Goal: Register for event/course

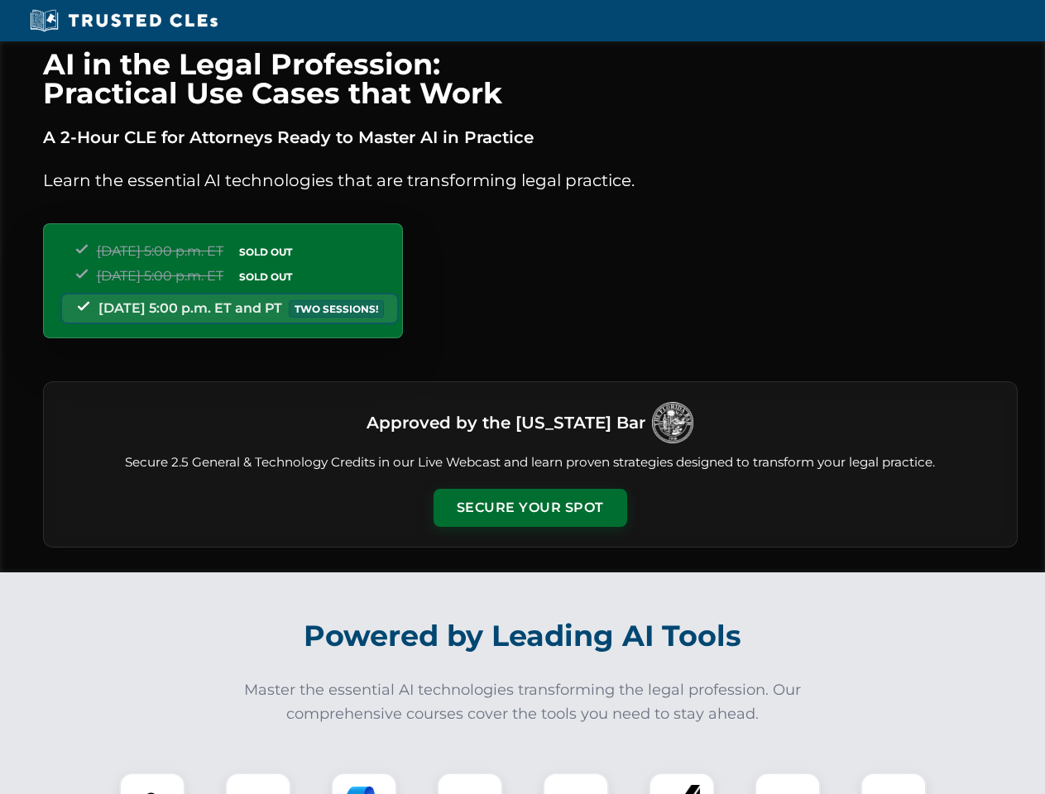
click at [529, 508] on button "Secure Your Spot" at bounding box center [530, 508] width 194 height 38
click at [152, 783] on img at bounding box center [152, 806] width 48 height 48
click at [258, 783] on div at bounding box center [258, 805] width 66 height 66
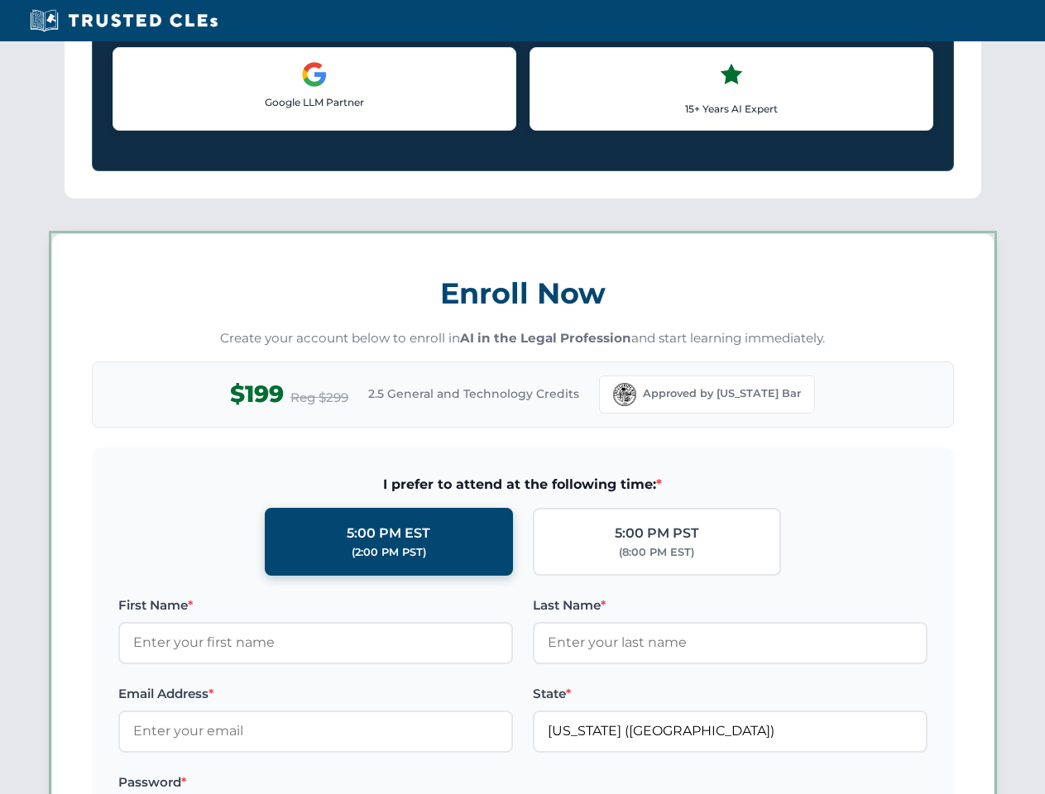
click at [470, 783] on label "Password *" at bounding box center [315, 782] width 394 height 20
